Goal: Information Seeking & Learning: Learn about a topic

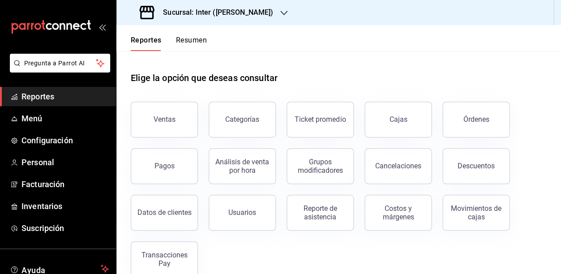
click at [412, 59] on div "Elige la opción que deseas consultar" at bounding box center [339, 71] width 416 height 40
click at [167, 104] on button "Ventas" at bounding box center [164, 120] width 67 height 36
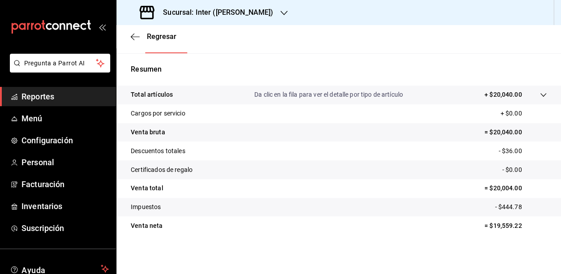
scroll to position [154, 0]
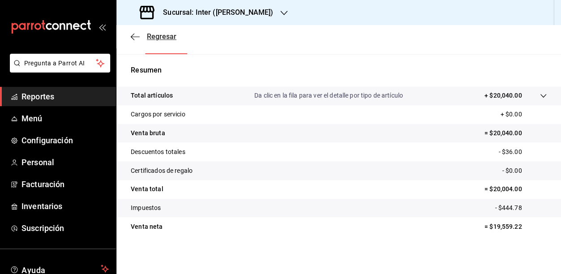
click at [143, 35] on span "Regresar" at bounding box center [154, 36] width 46 height 9
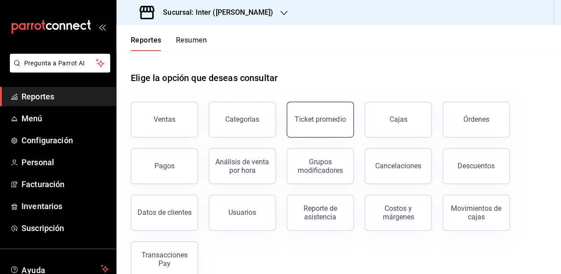
click at [289, 124] on div "Ticket promedio" at bounding box center [315, 114] width 78 height 47
click at [323, 113] on button "Ticket promedio" at bounding box center [320, 120] width 67 height 36
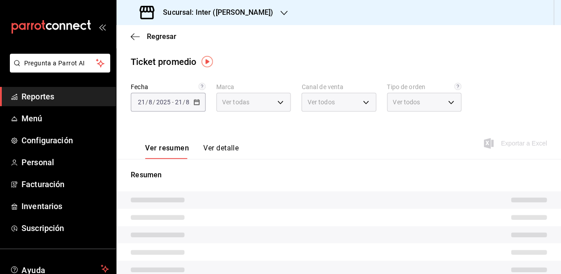
type input "a22f98e6-325f-4293-924e-6fed97b22470"
type input "PARROT,UBER_EATS,RAPPI,DIDI_FOOD,ONLINE"
type input "e7c4fbd0-add9-4c9b-8741-afc548af4a3b,EXTERNAL"
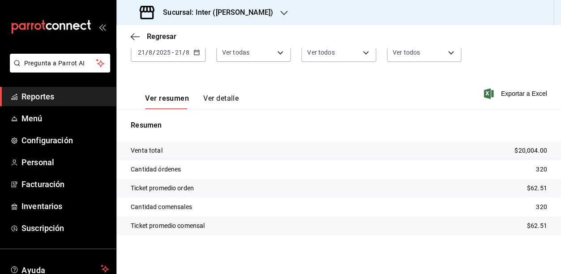
scroll to position [49, 0]
click at [161, 37] on span "Regresar" at bounding box center [162, 36] width 30 height 9
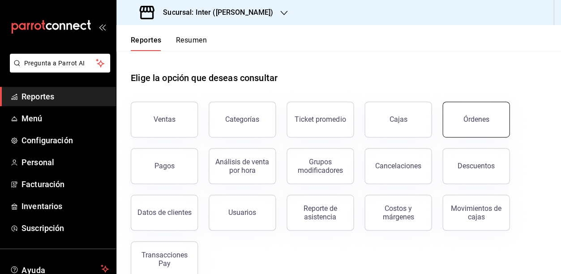
click at [485, 125] on button "Órdenes" at bounding box center [476, 120] width 67 height 36
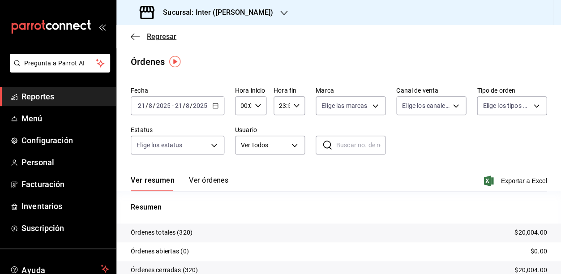
click at [139, 36] on icon "button" at bounding box center [135, 37] width 9 height 8
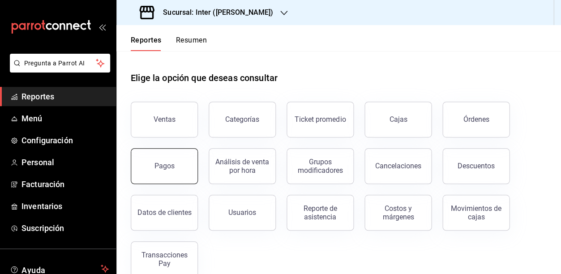
click at [193, 166] on button "Pagos" at bounding box center [164, 166] width 67 height 36
